Goal: Communication & Community: Answer question/provide support

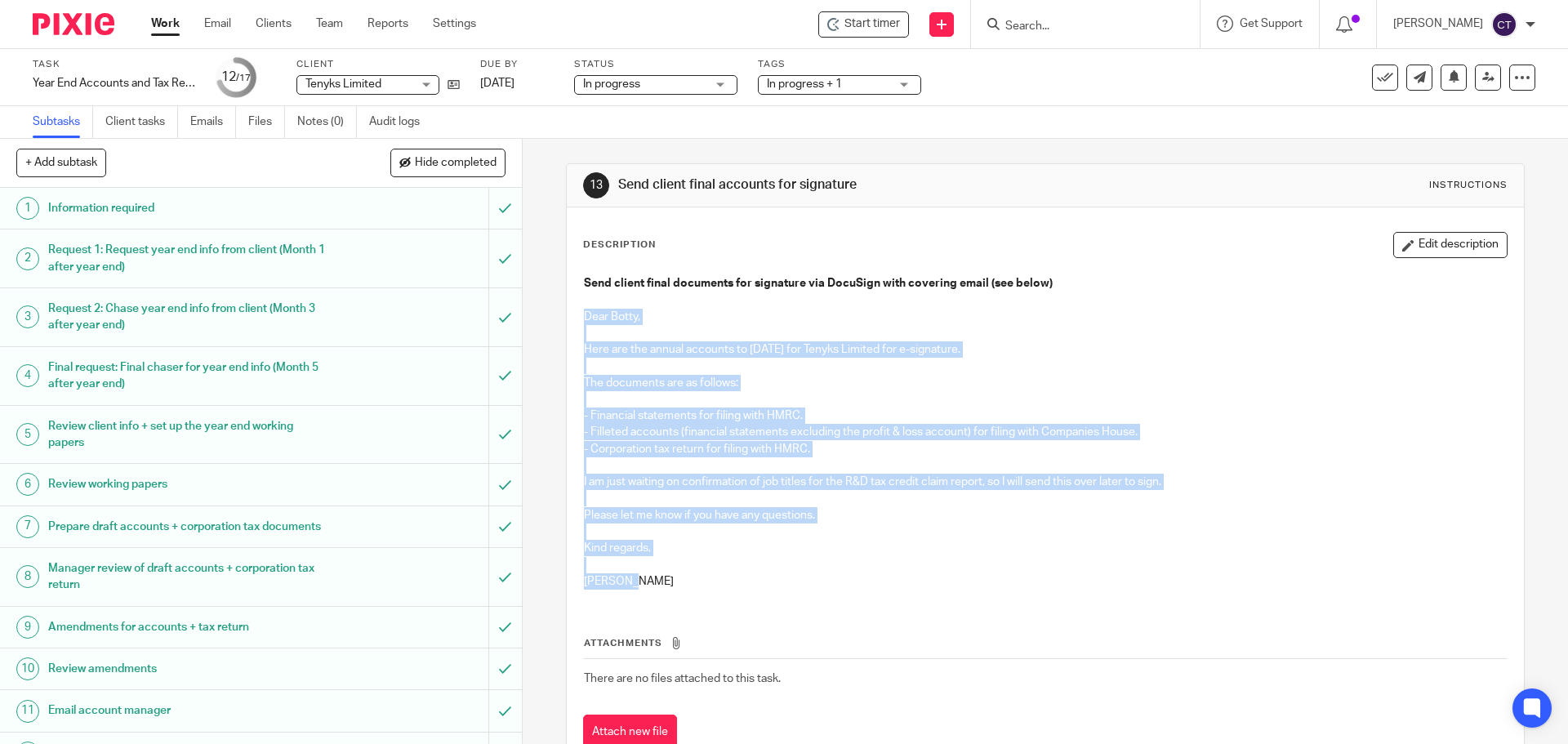
click at [802, 352] on p "Here are the annual accounts to 31 Jul 2025 for Tenyks Limited for e-signature." at bounding box center [1044, 349] width 922 height 16
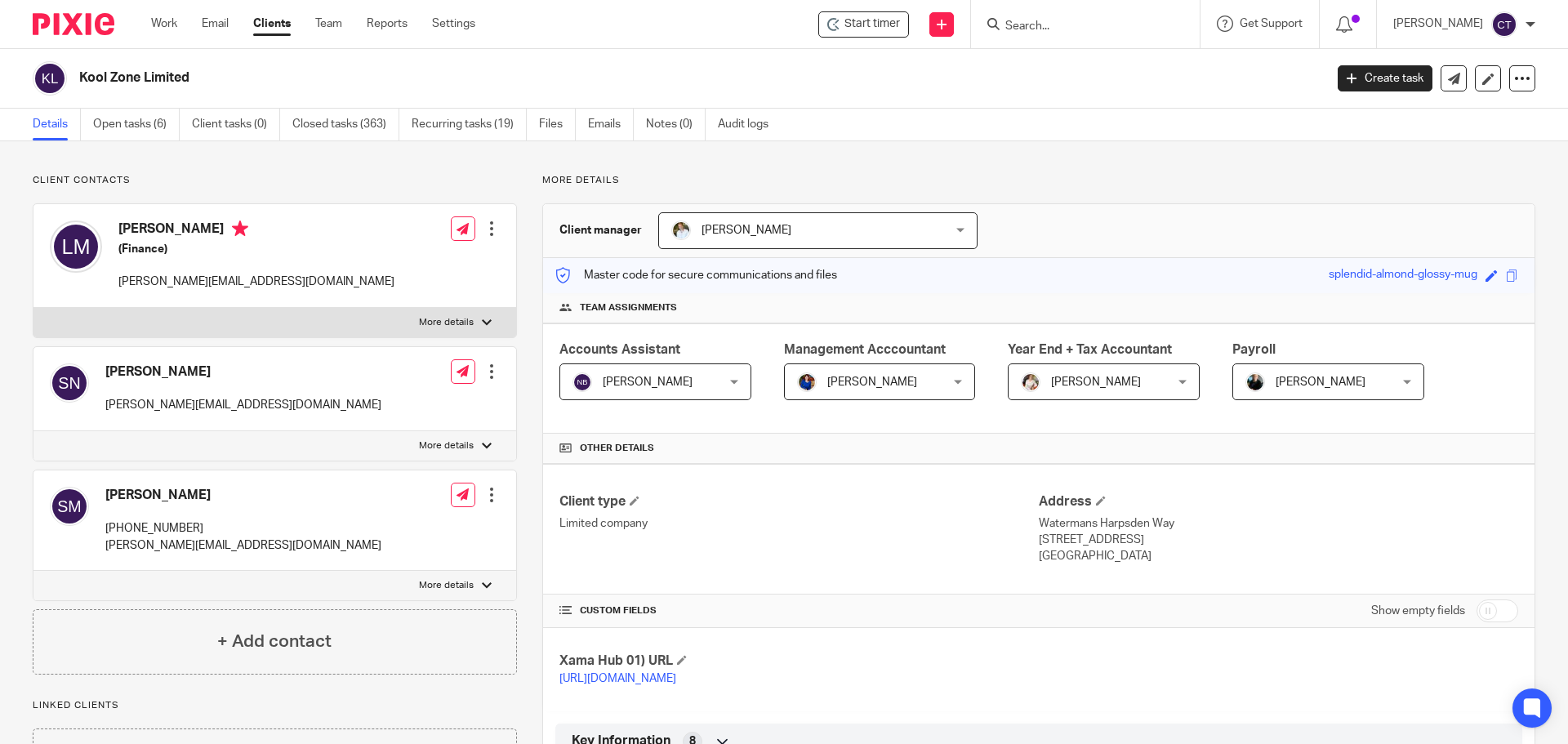
click at [1030, 29] on input "Search" at bounding box center [1077, 27] width 147 height 15
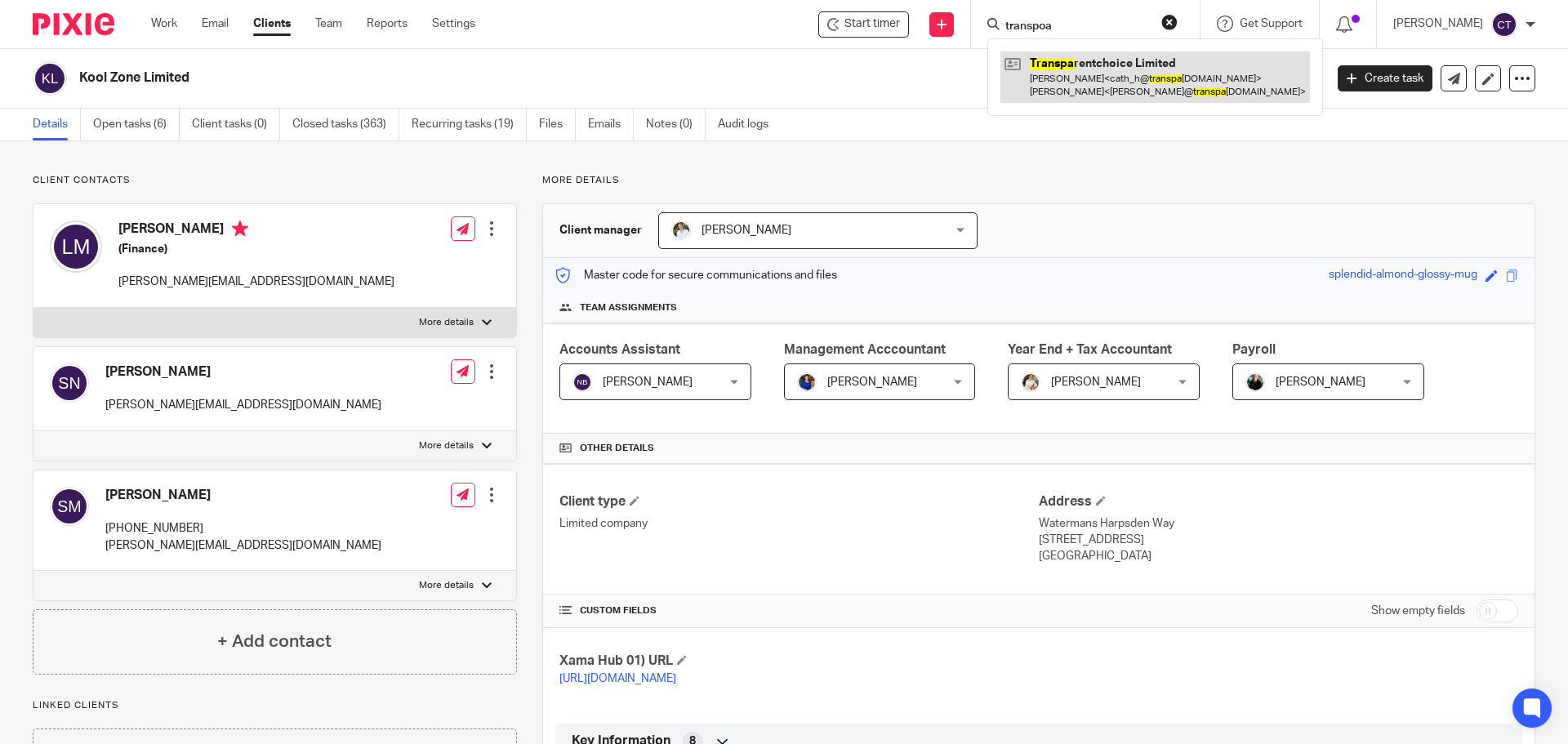
type input "transpoa"
click at [1056, 91] on link at bounding box center [1155, 77] width 310 height 51
click at [1044, 60] on link at bounding box center [1155, 77] width 310 height 51
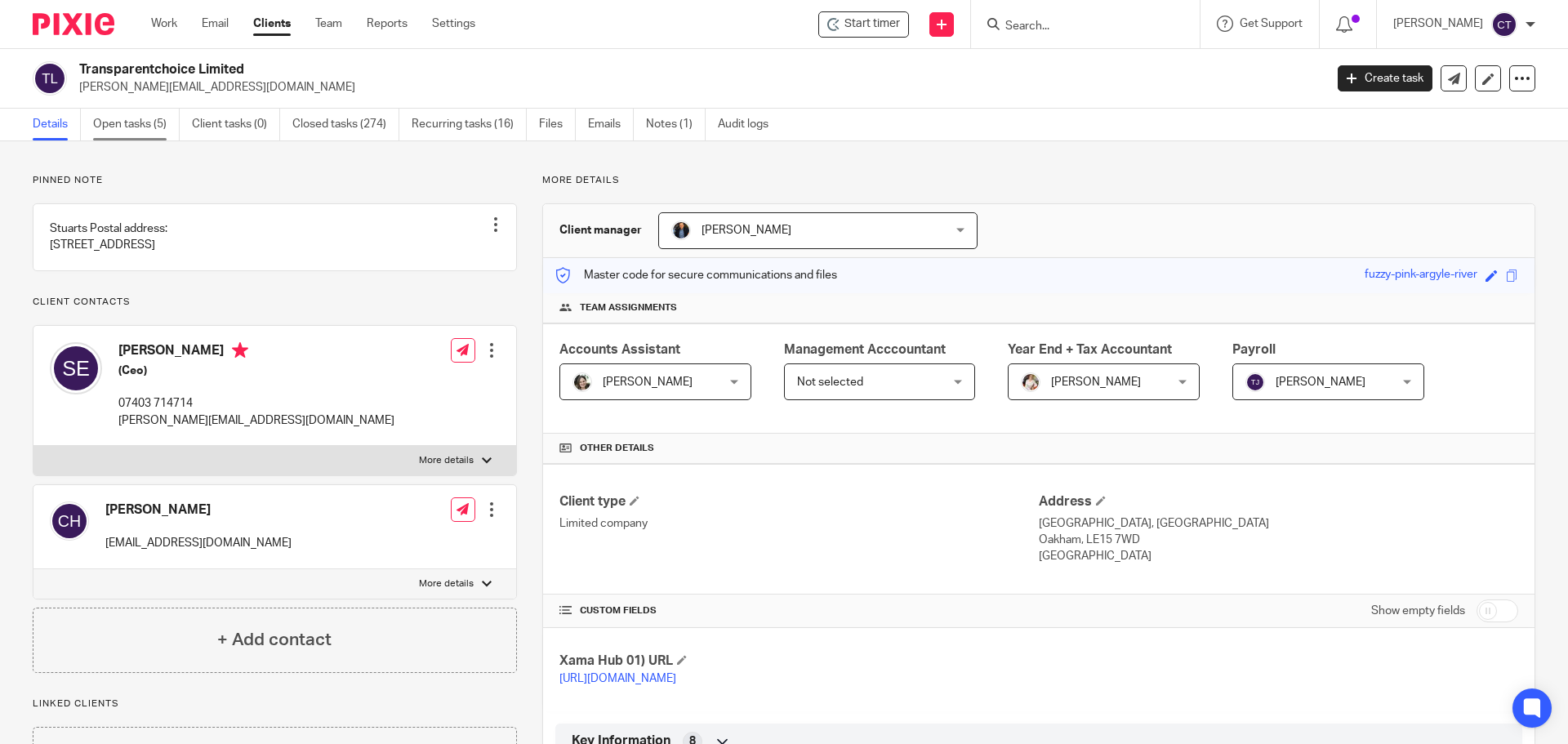
click at [134, 124] on link "Open tasks (5)" at bounding box center [136, 124] width 86 height 32
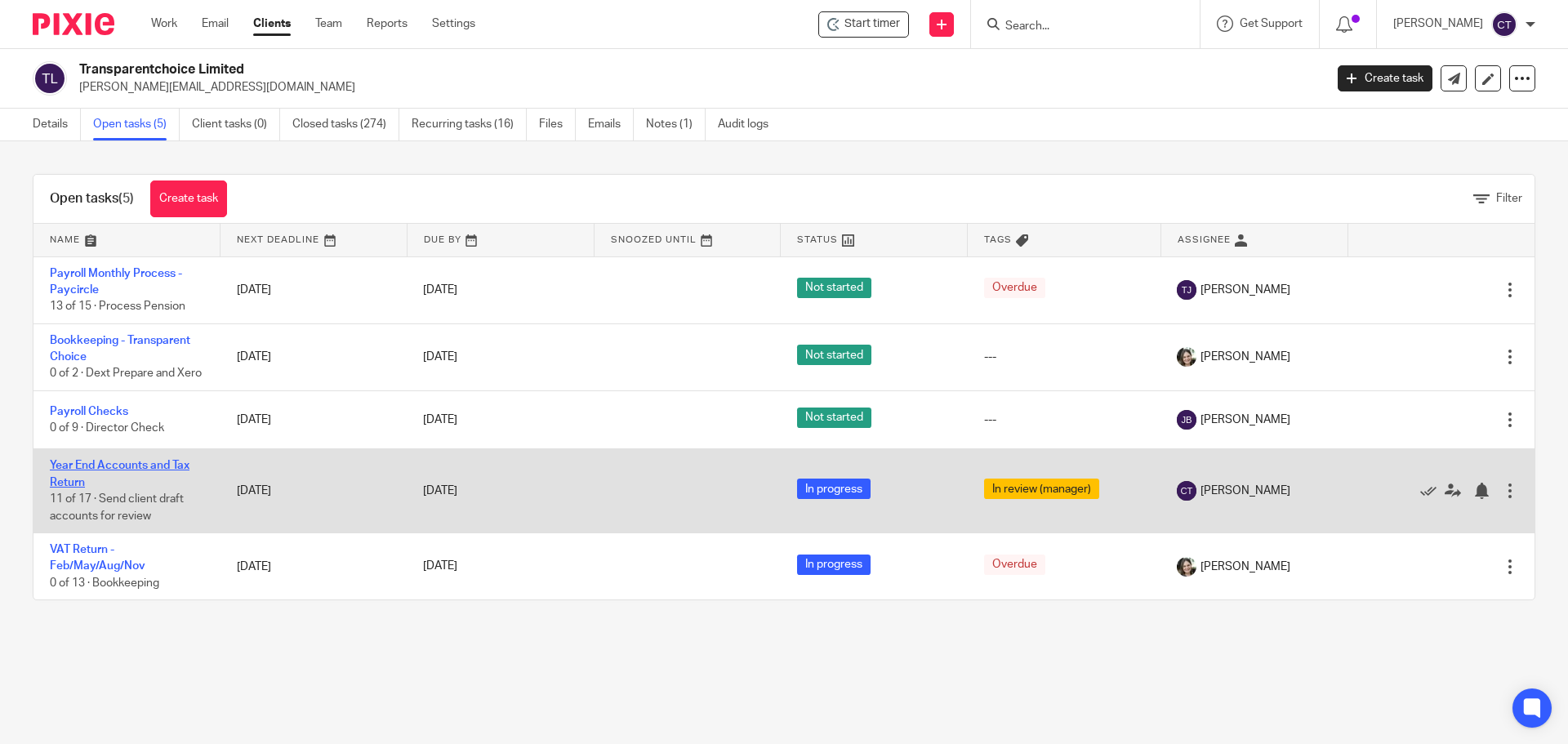
click at [69, 484] on link "Year End Accounts and Tax Return" at bounding box center [120, 473] width 140 height 28
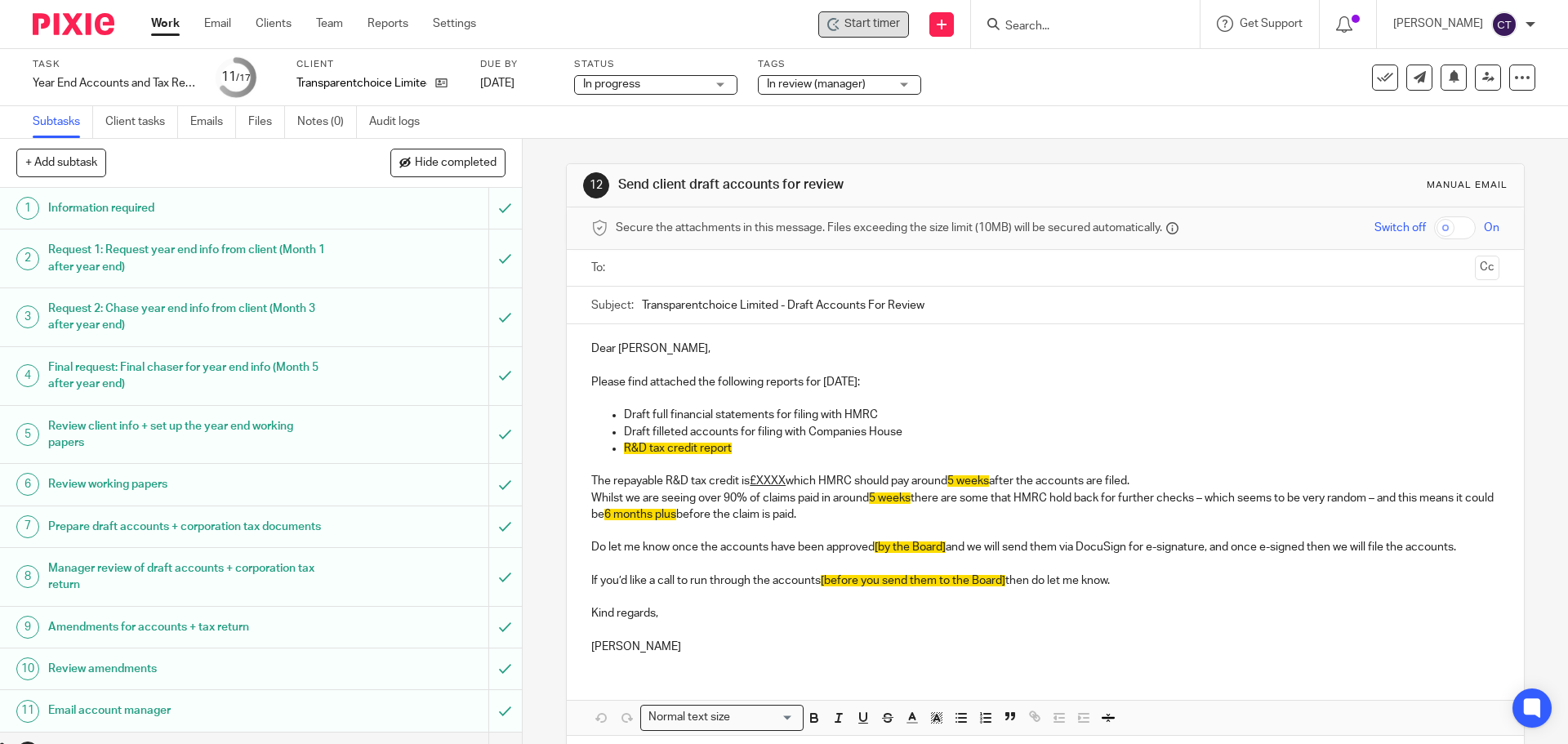
click at [858, 28] on span "Start timer" at bounding box center [872, 24] width 55 height 17
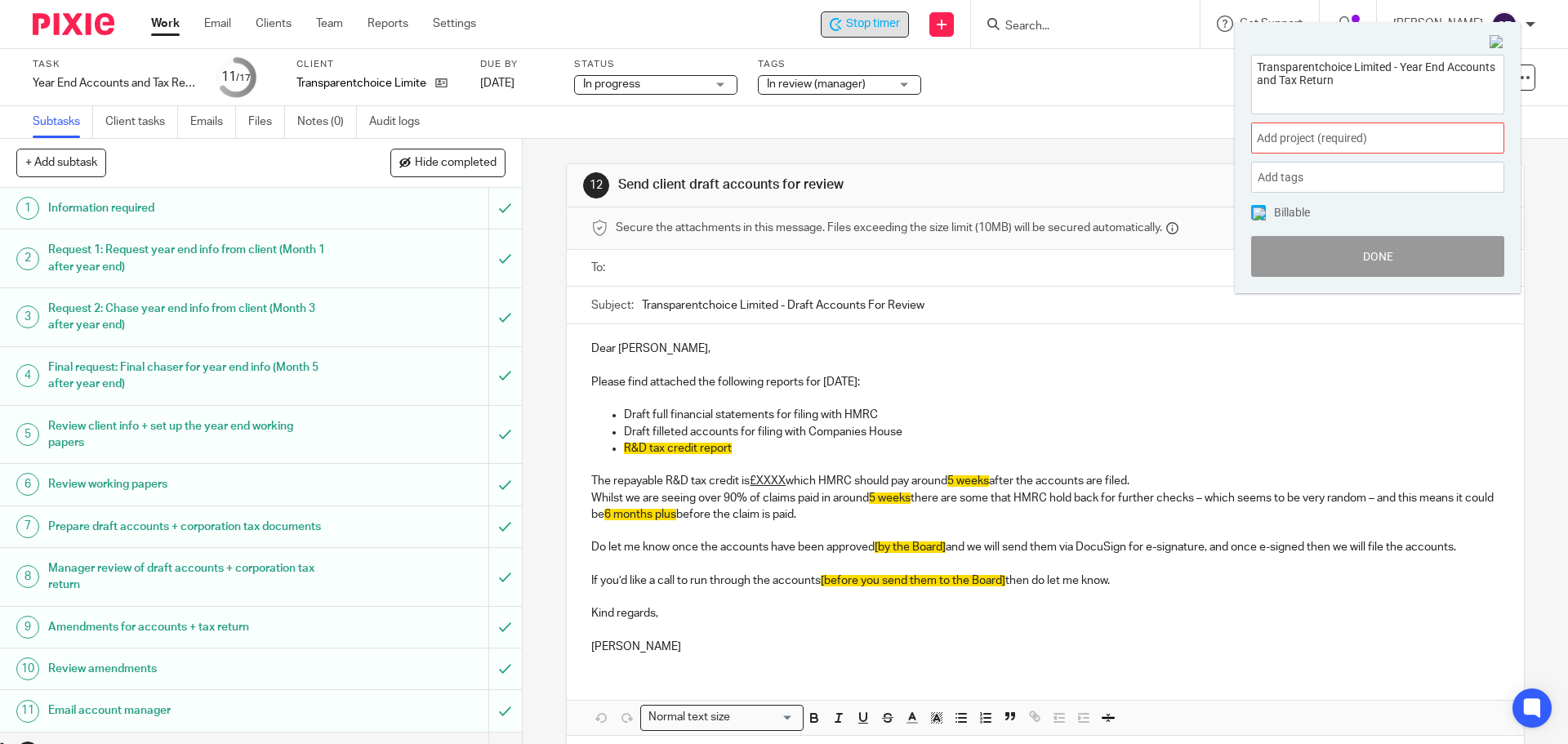
click at [1320, 134] on span "Add project (required) :" at bounding box center [1359, 139] width 206 height 17
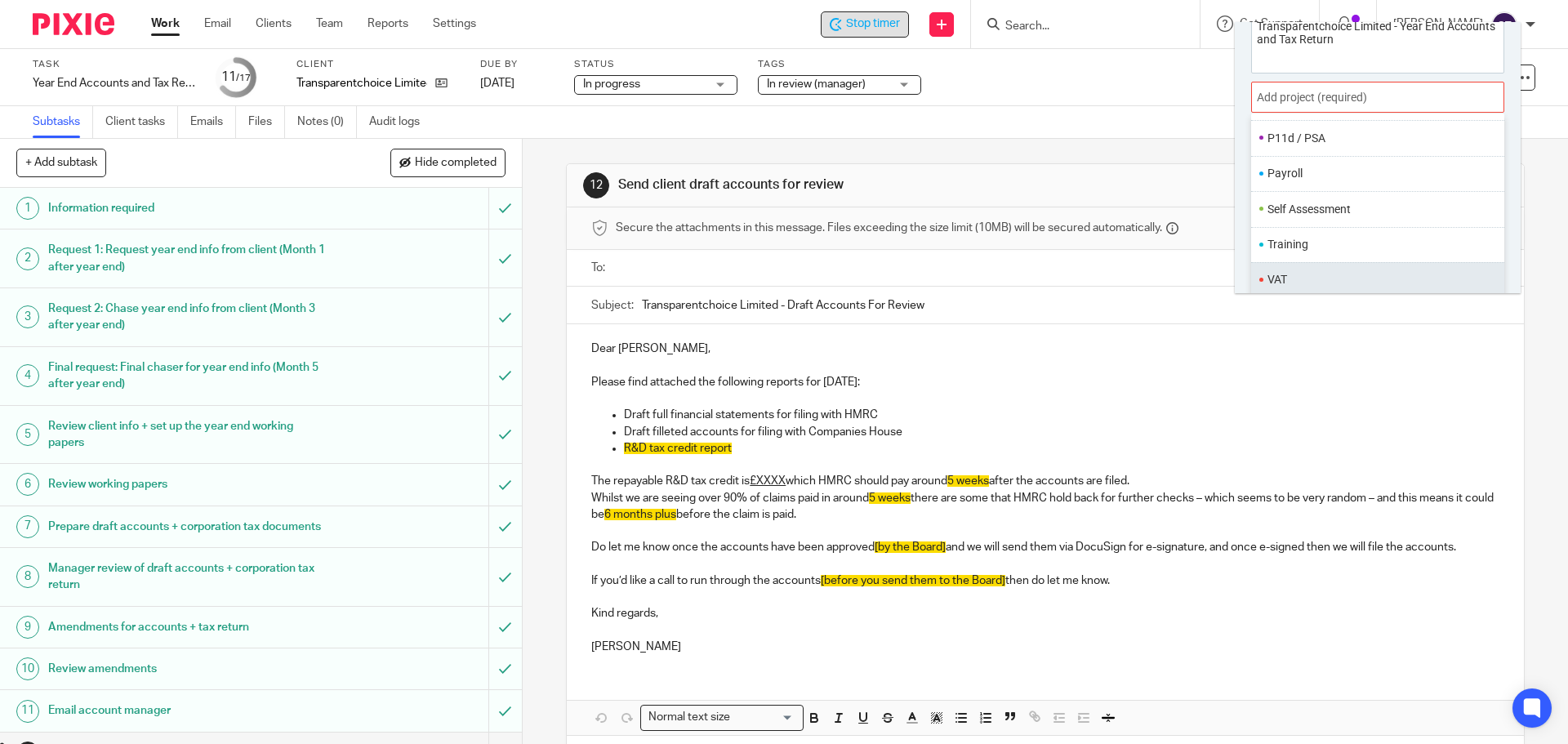
scroll to position [81, 0]
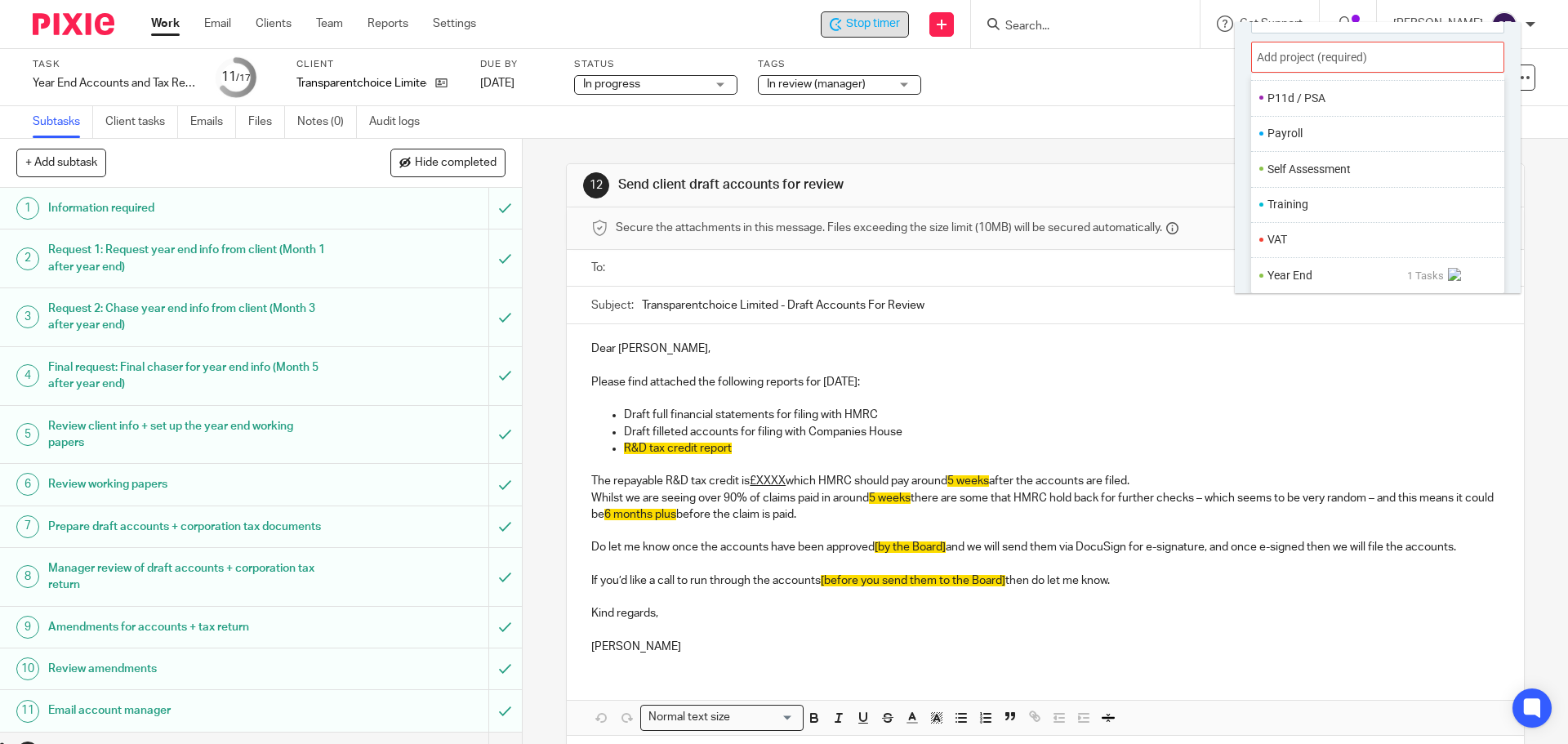
click at [1279, 277] on li "Year End" at bounding box center [1338, 276] width 140 height 17
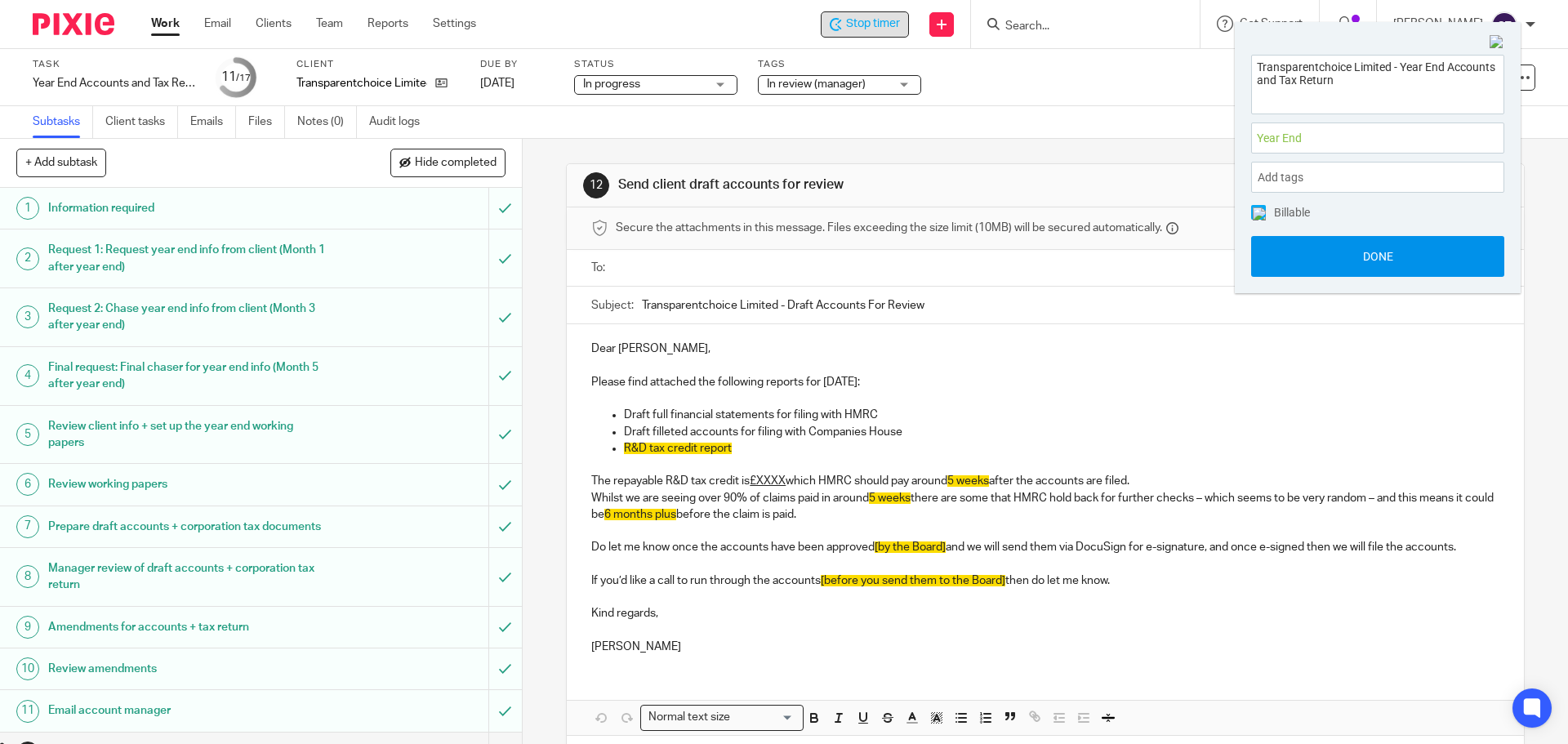
click at [1290, 262] on button "Done" at bounding box center [1378, 256] width 254 height 41
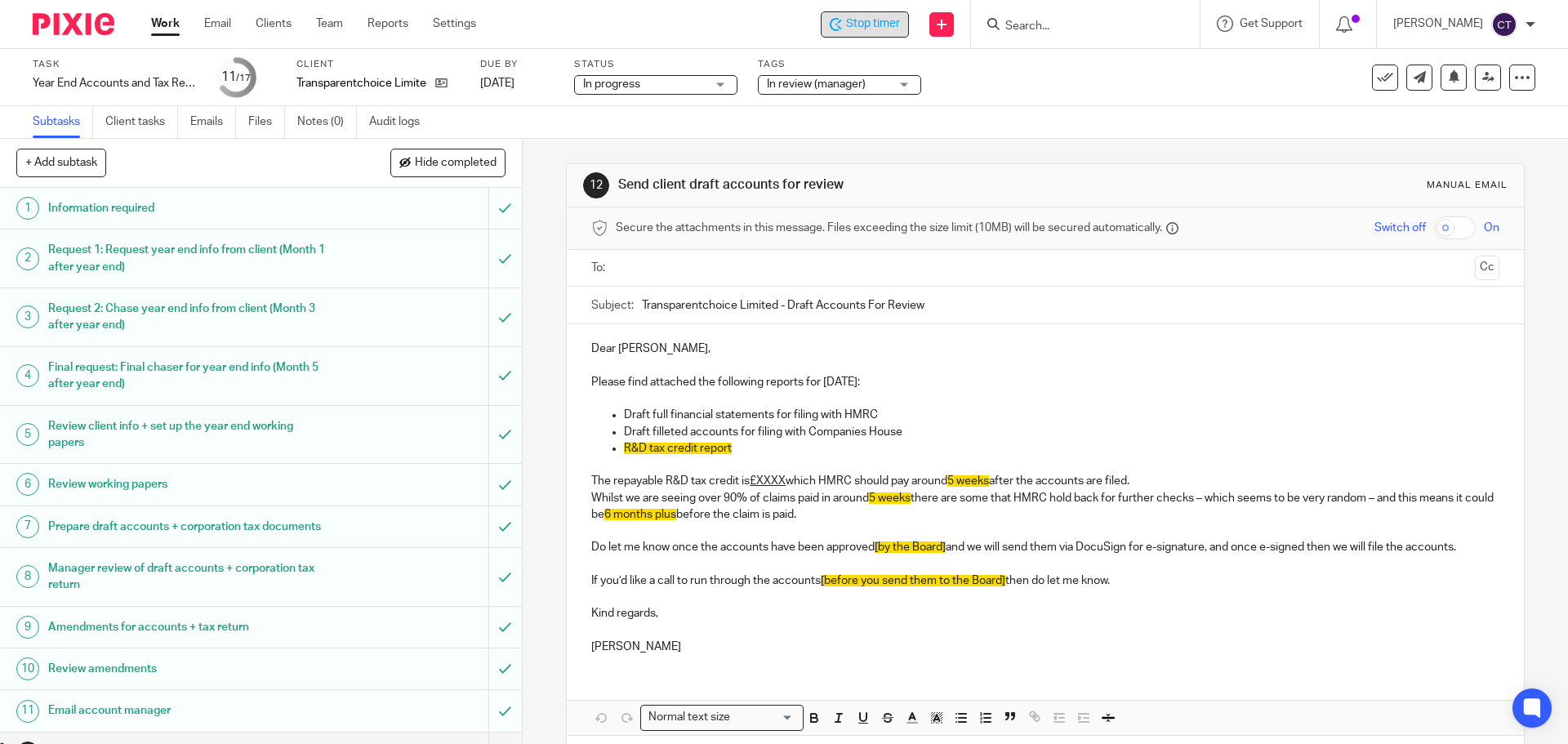
click at [697, 269] on input "text" at bounding box center [1044, 268] width 846 height 19
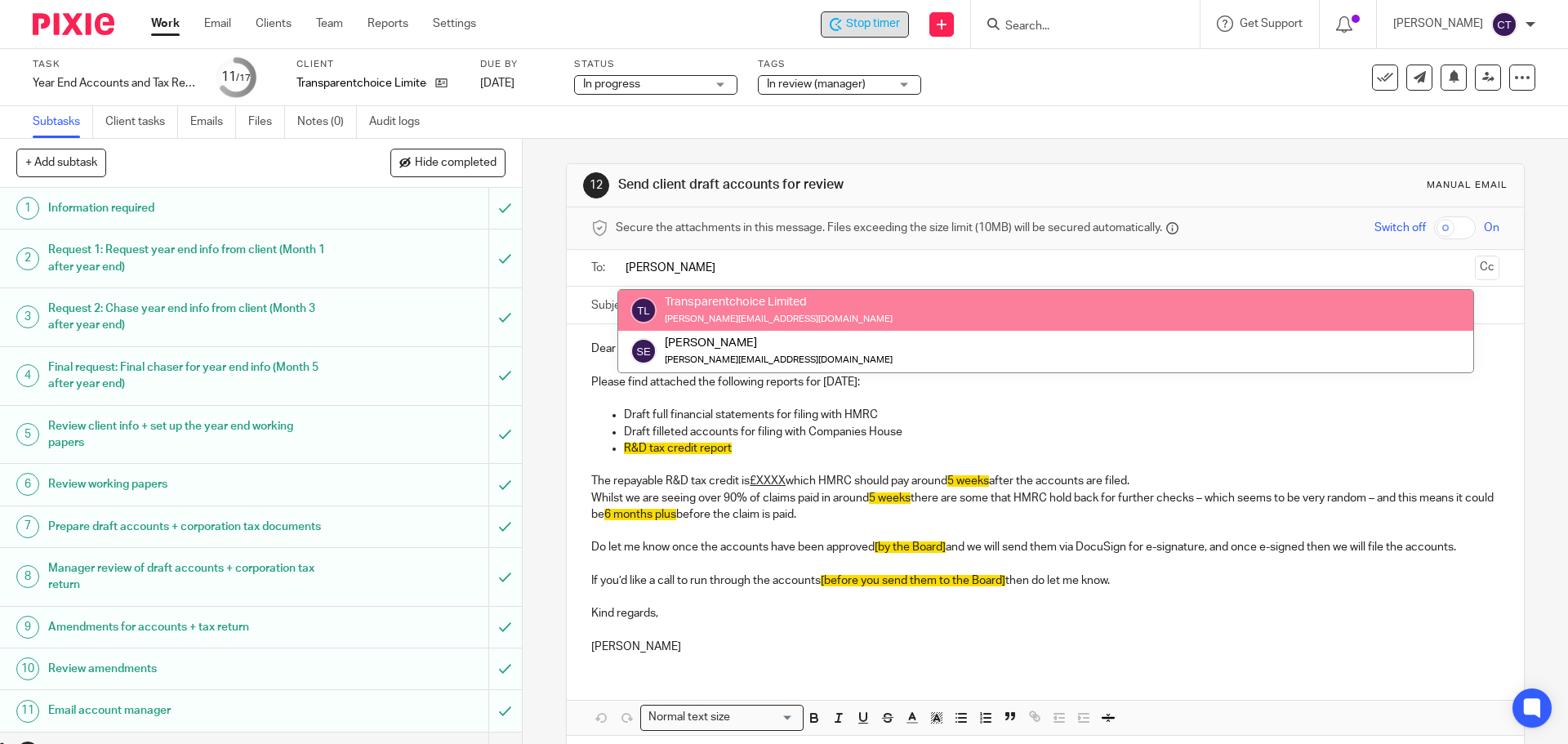
type input "[PERSON_NAME]"
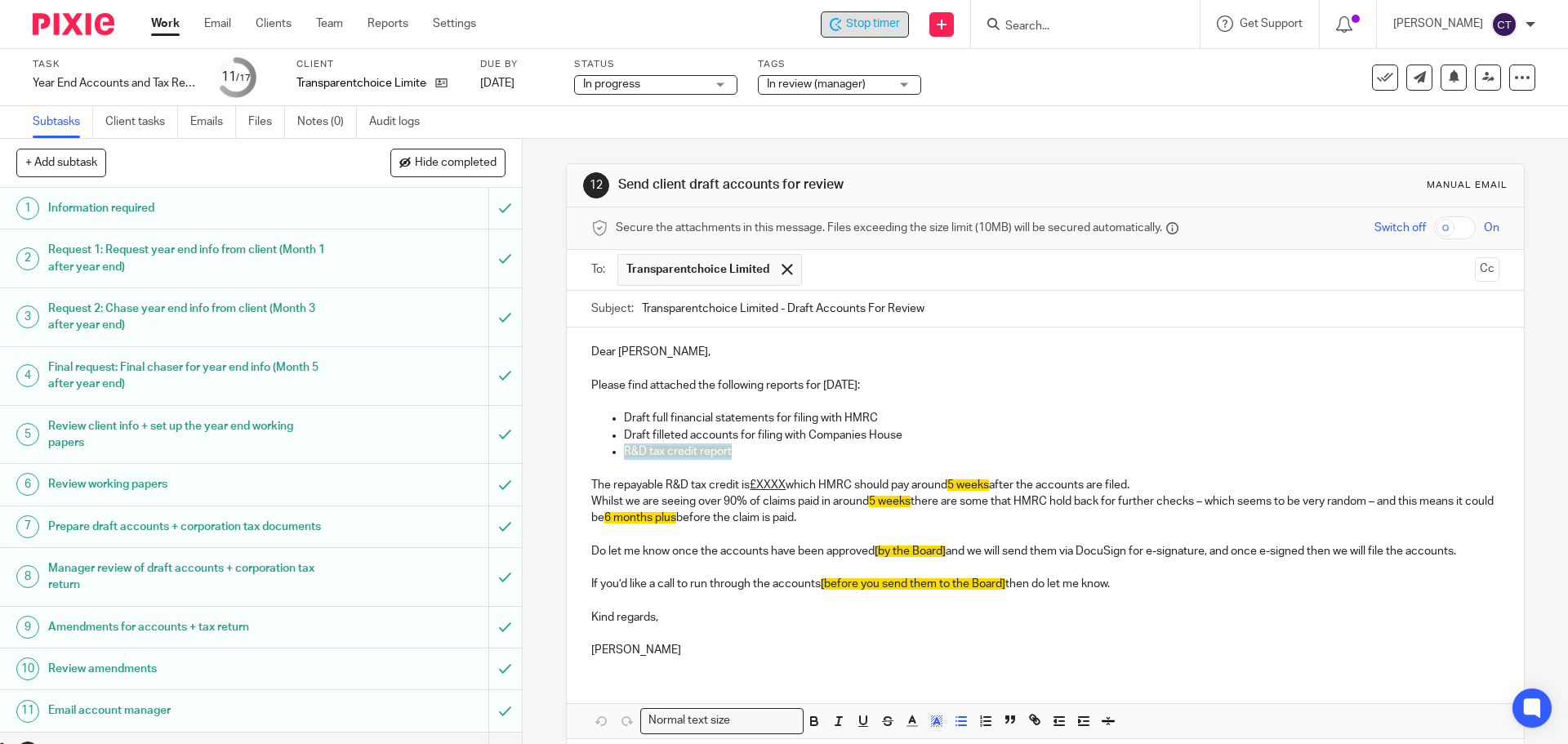
drag, startPoint x: 741, startPoint y: 453, endPoint x: 604, endPoint y: 449, distance: 137.1
click at [604, 449] on ul "Draft full financial statements for filing with HMRC Draft filleted accounts fo…" at bounding box center [1045, 435] width 907 height 50
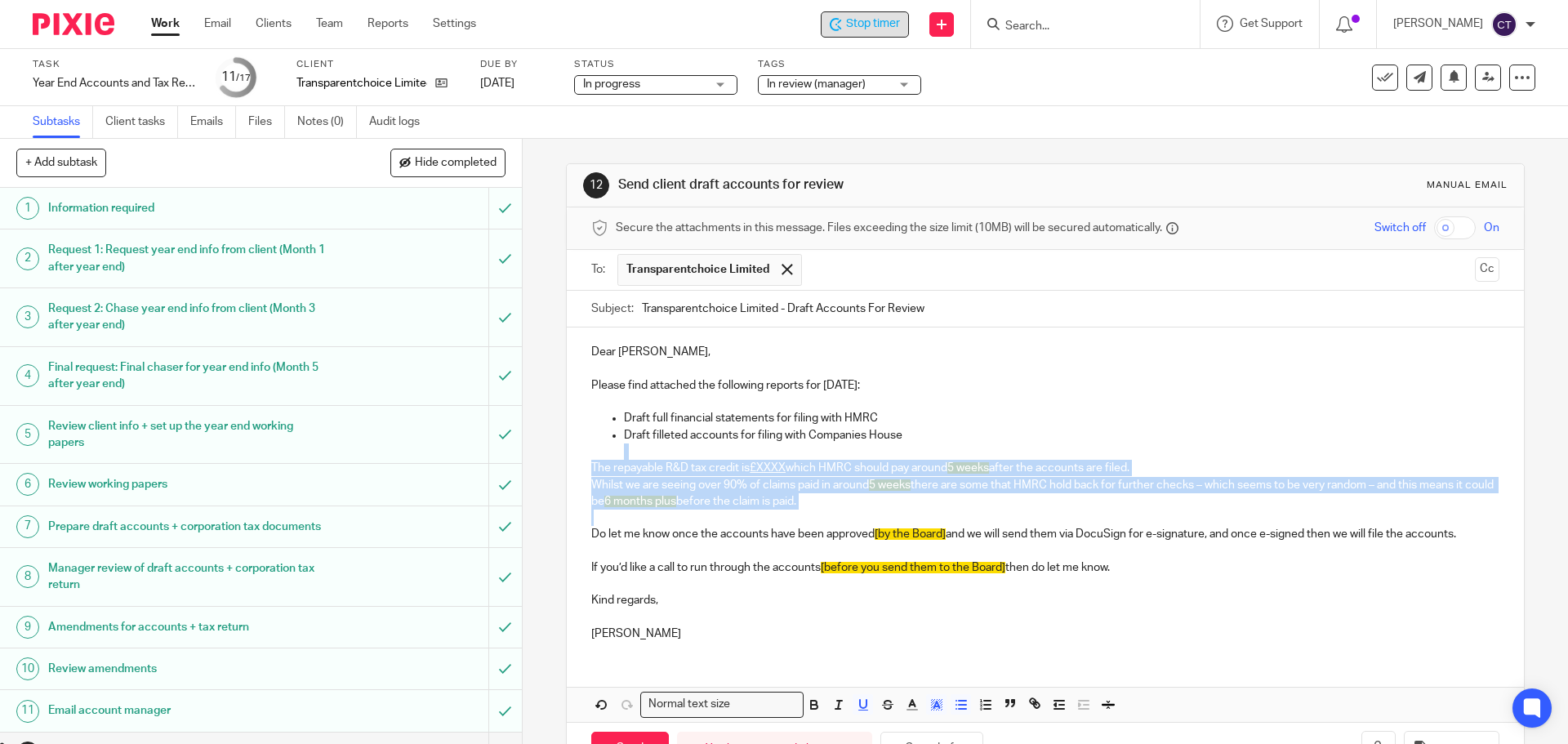
drag, startPoint x: 574, startPoint y: 455, endPoint x: 1000, endPoint y: 522, distance: 431.2
click at [1000, 522] on div "Dear [PERSON_NAME], Please find attached the following reports for [DATE]: Draf…" at bounding box center [1044, 491] width 956 height 327
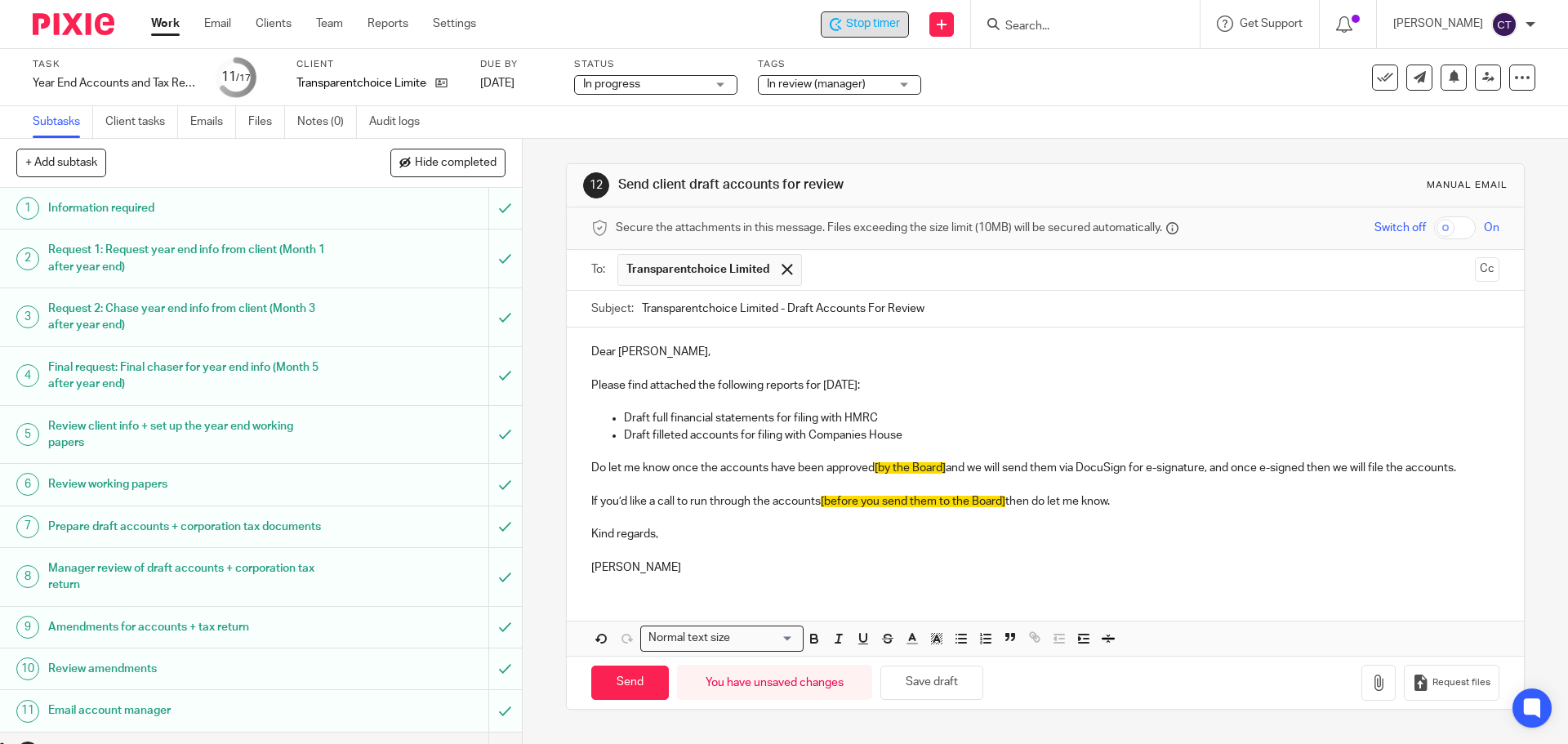
click at [868, 463] on p "Do let me know once the accounts have been approved [by the Board] and we will …" at bounding box center [1045, 467] width 907 height 16
click at [818, 499] on p "If you’d like a call to run through the accounts [before you send them to the B…" at bounding box center [1045, 501] width 907 height 16
click at [847, 502] on p "If you’d like a call to run through the accounts then do let me know." at bounding box center [1045, 501] width 907 height 16
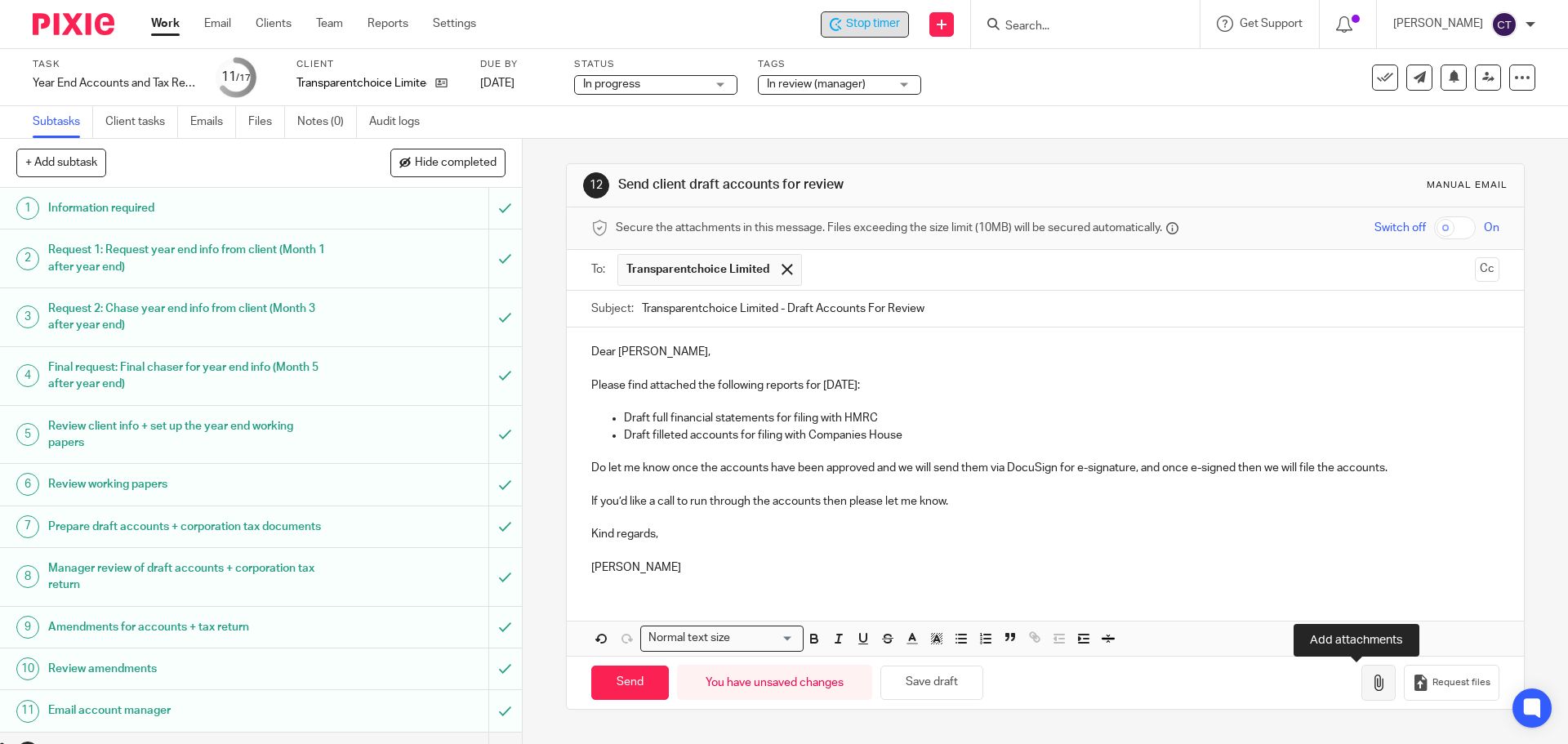
click at [1370, 681] on icon "button" at bounding box center [1378, 682] width 16 height 16
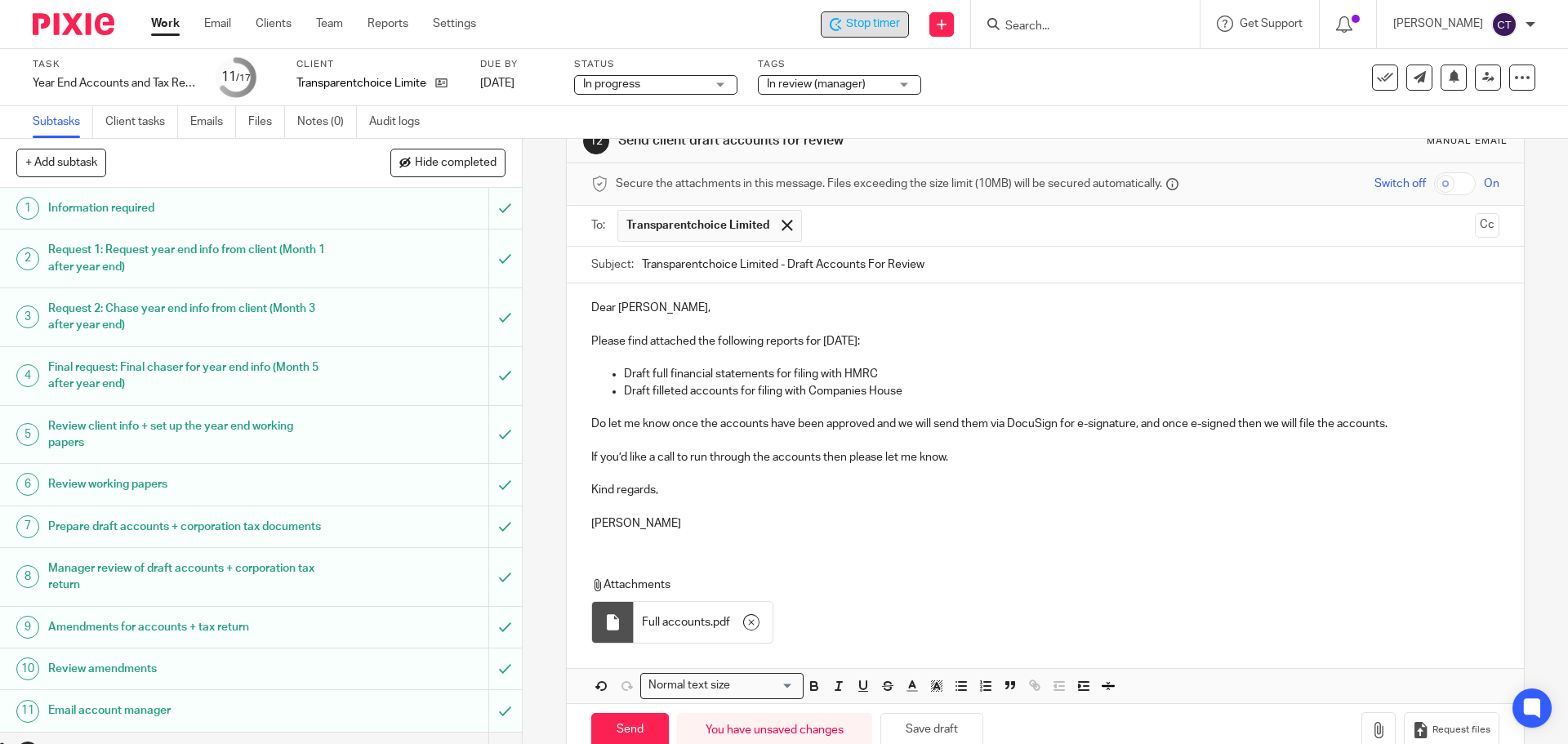
scroll to position [83, 0]
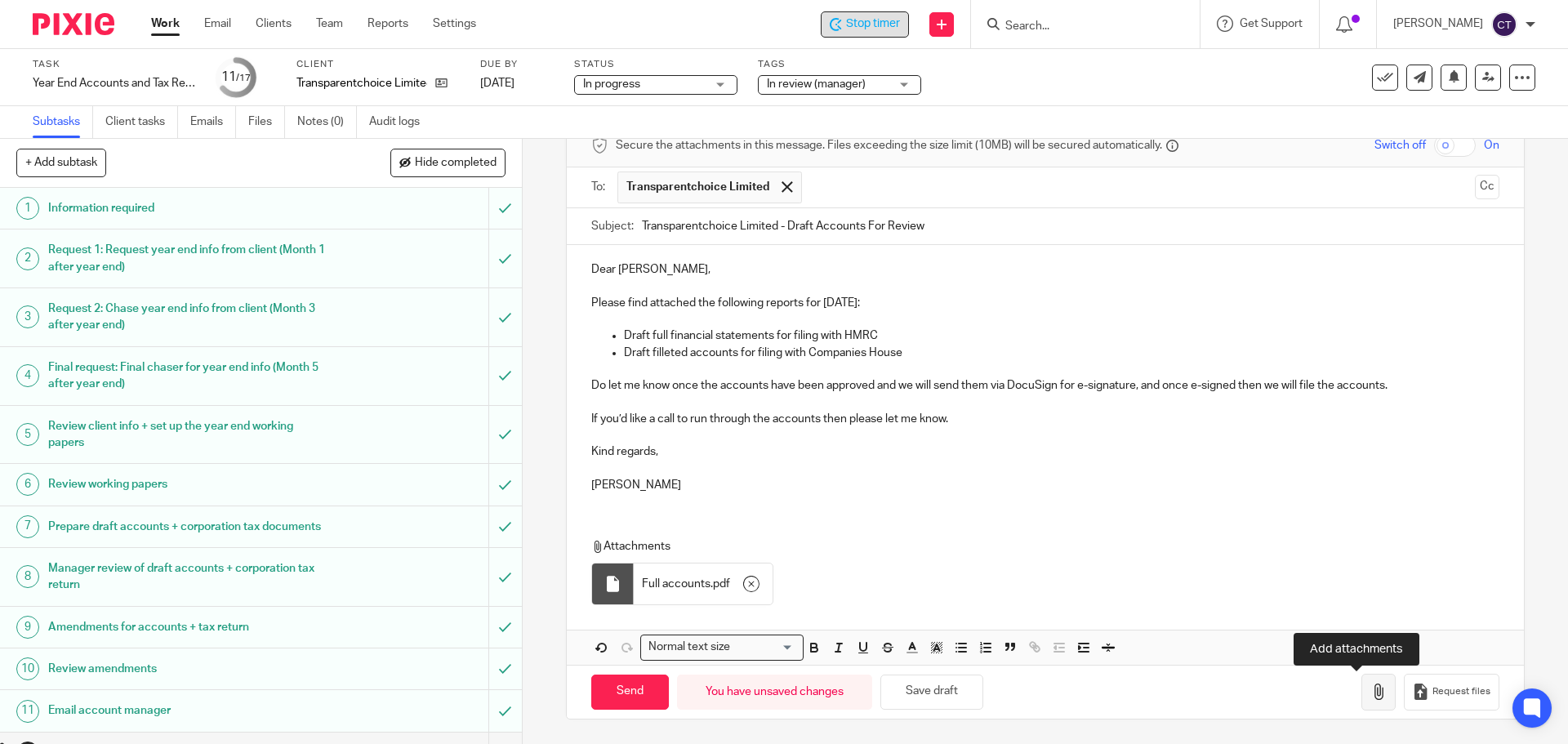
click at [1369, 701] on button "button" at bounding box center [1378, 691] width 34 height 37
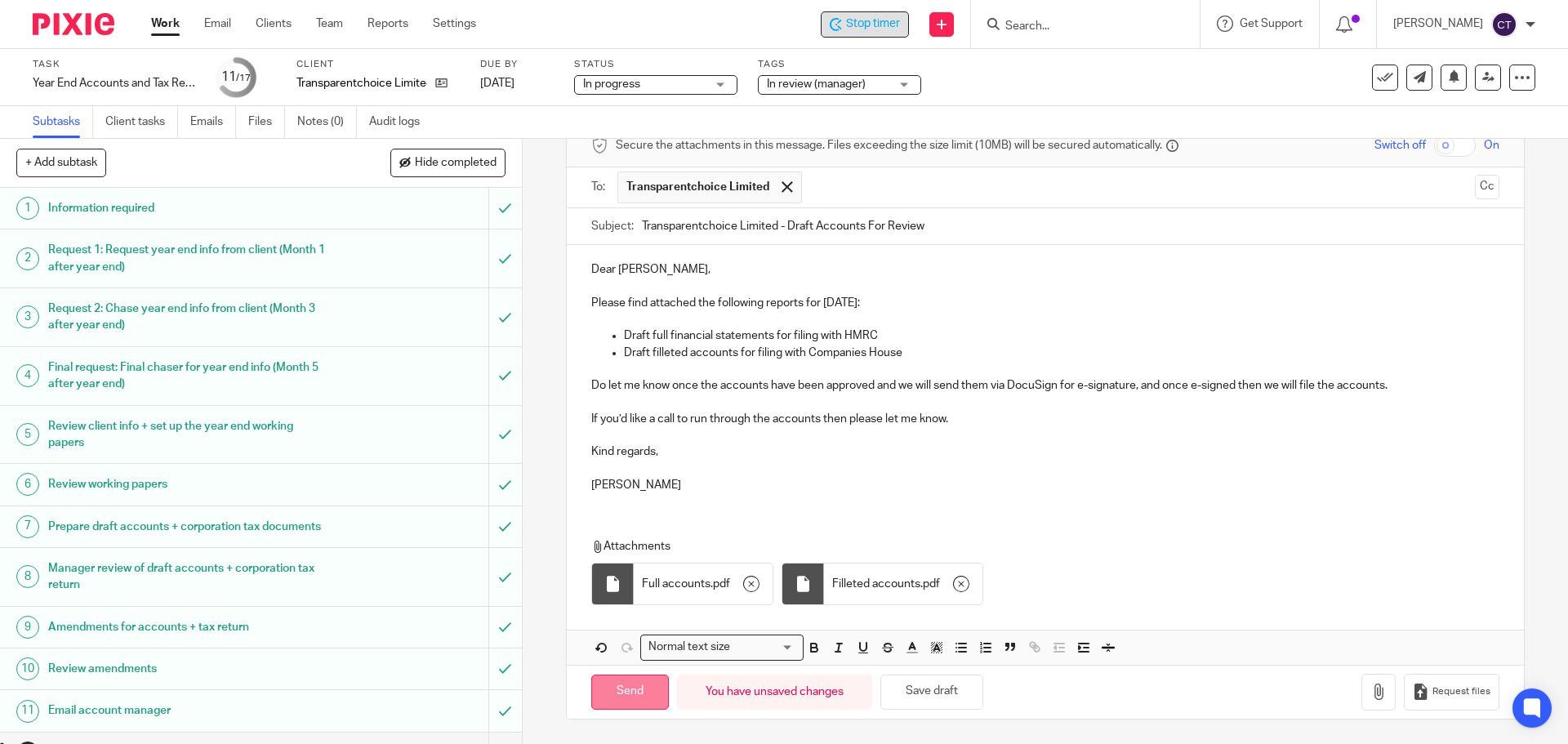
click at [634, 691] on input "Send" at bounding box center [630, 691] width 78 height 35
type input "Sent"
click at [851, 23] on div "Message sent." at bounding box center [1168, 47] width 768 height 62
click at [855, 23] on div "Message sent." at bounding box center [1168, 47] width 768 height 62
click at [859, 23] on span "Stop timer" at bounding box center [873, 24] width 53 height 17
